Goal: Transaction & Acquisition: Subscribe to service/newsletter

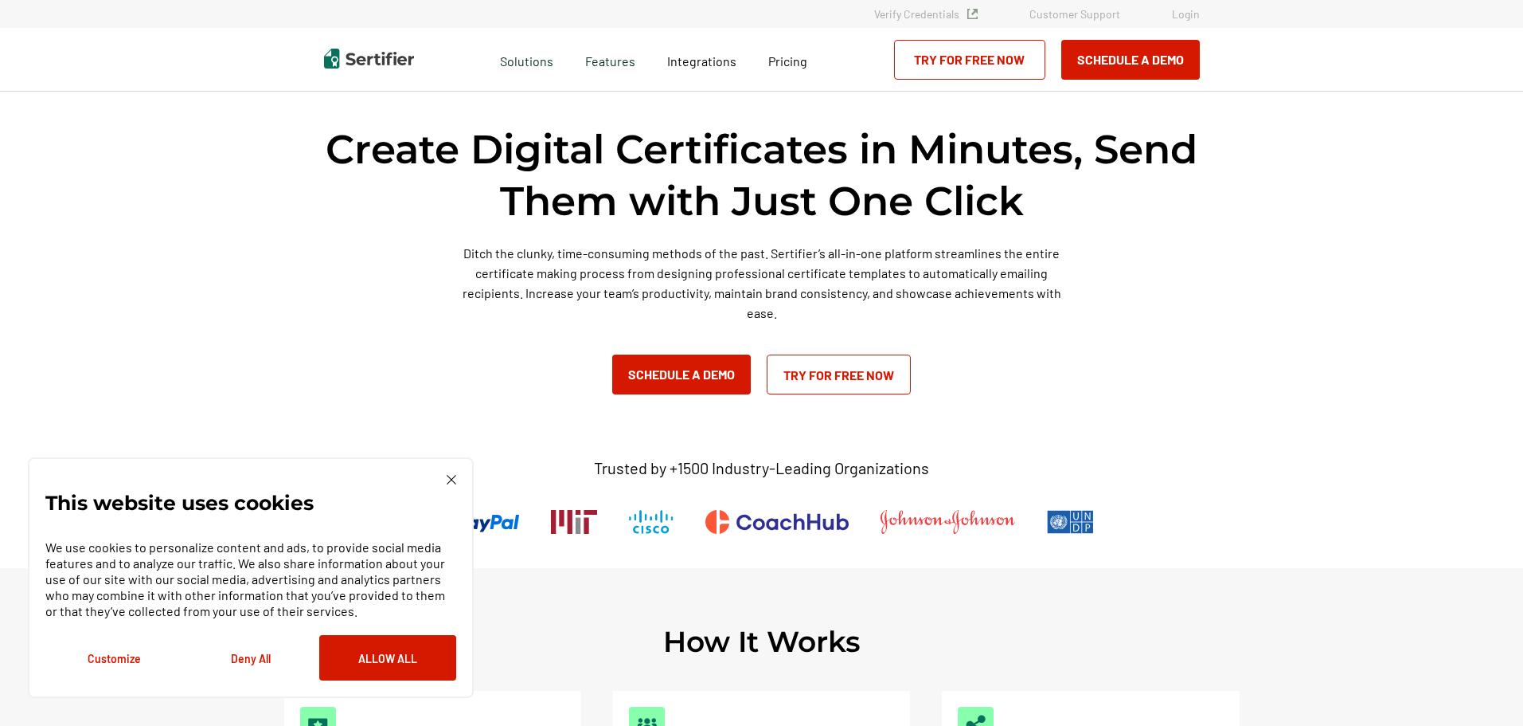
click at [855, 375] on link "Try for Free Now" at bounding box center [839, 374] width 144 height 40
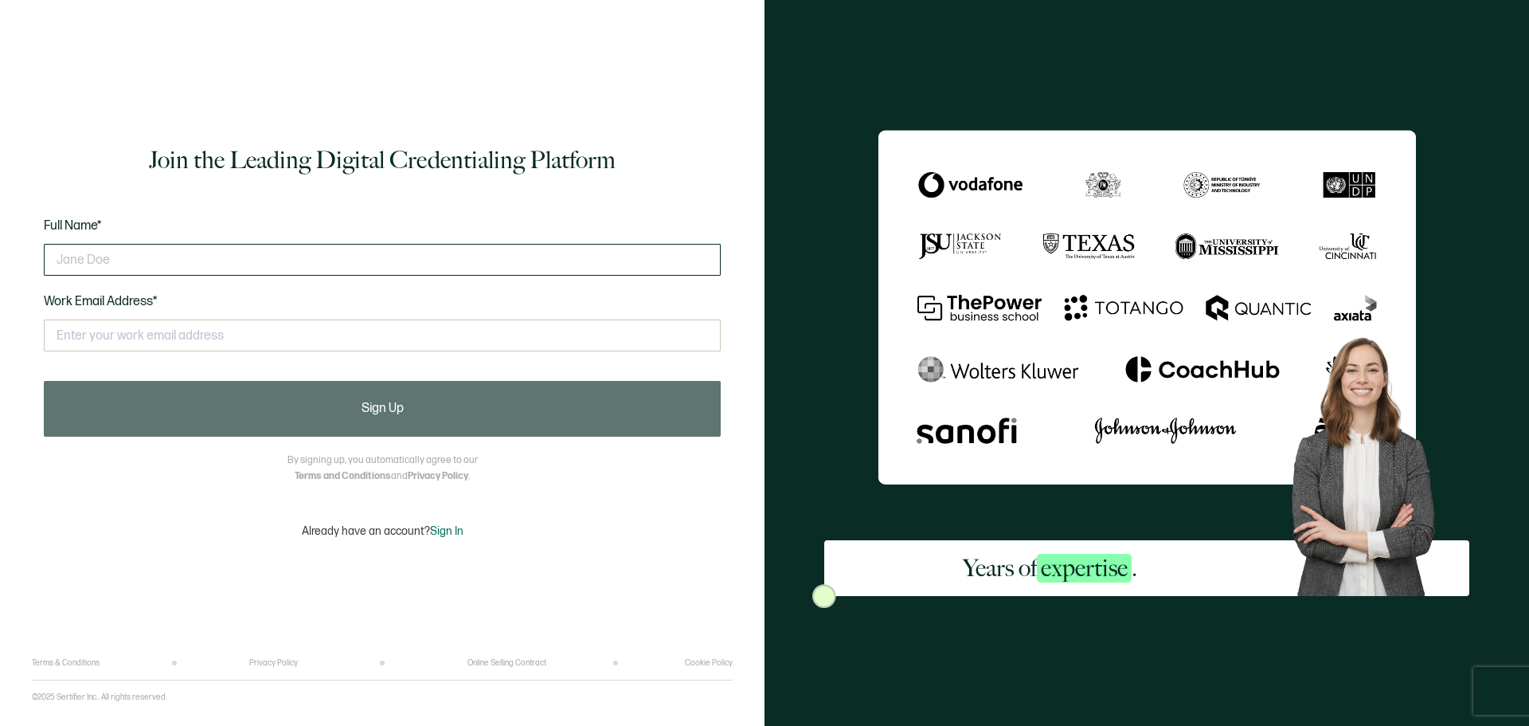
click at [154, 256] on input "text" at bounding box center [382, 260] width 677 height 32
click at [358, 72] on div "Join the Leading Digital Credentialing Platform Full Name* Work Email Address* …" at bounding box center [382, 341] width 701 height 634
